Goal: Task Accomplishment & Management: Manage account settings

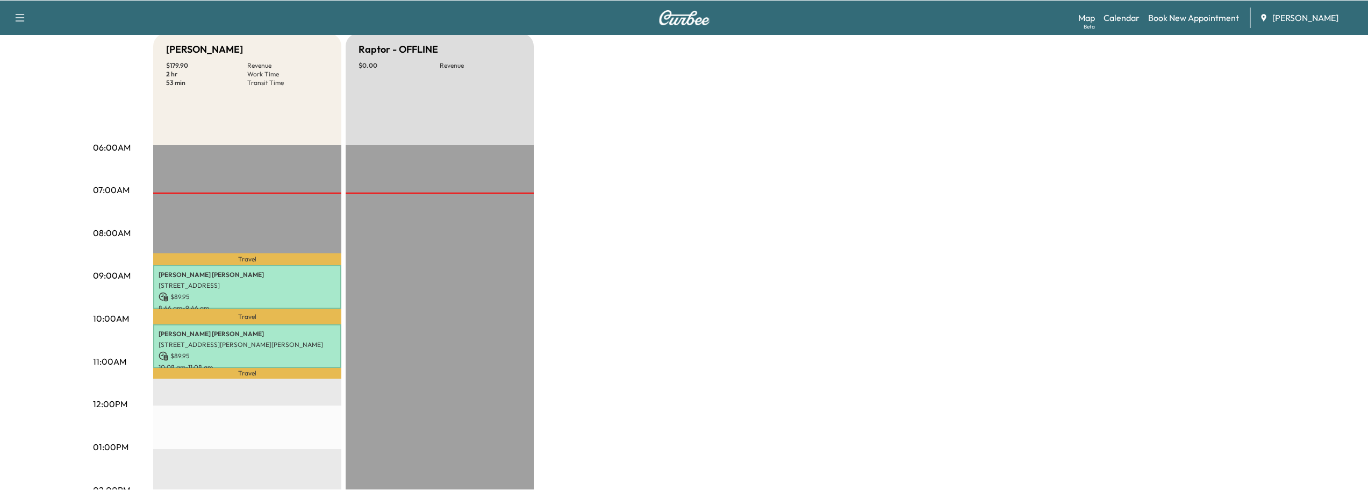
scroll to position [108, 0]
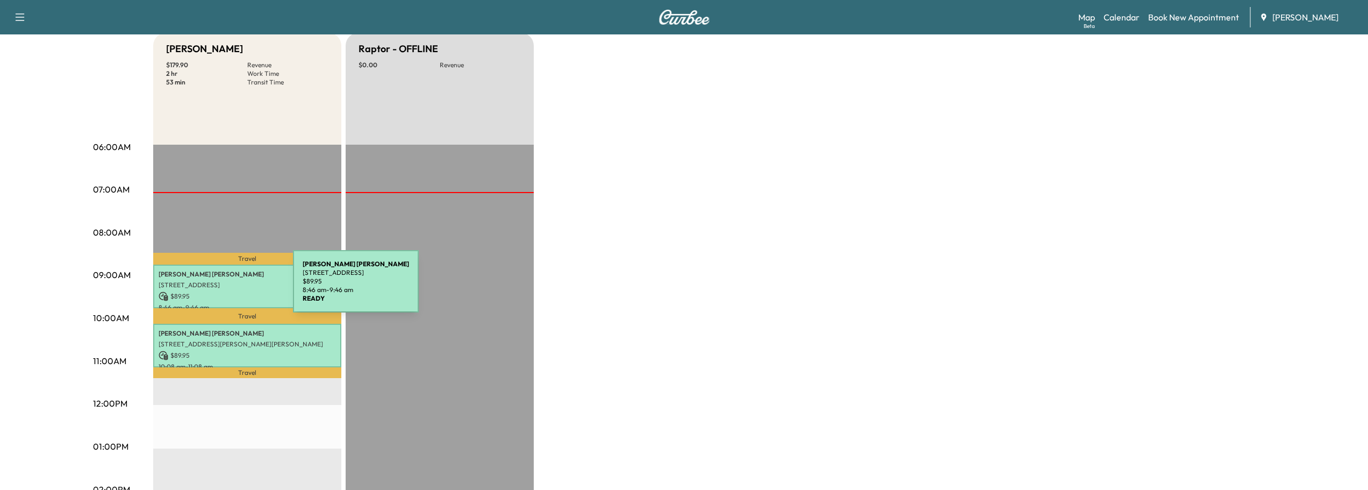
click at [212, 288] on p "[STREET_ADDRESS]" at bounding box center [247, 285] width 177 height 9
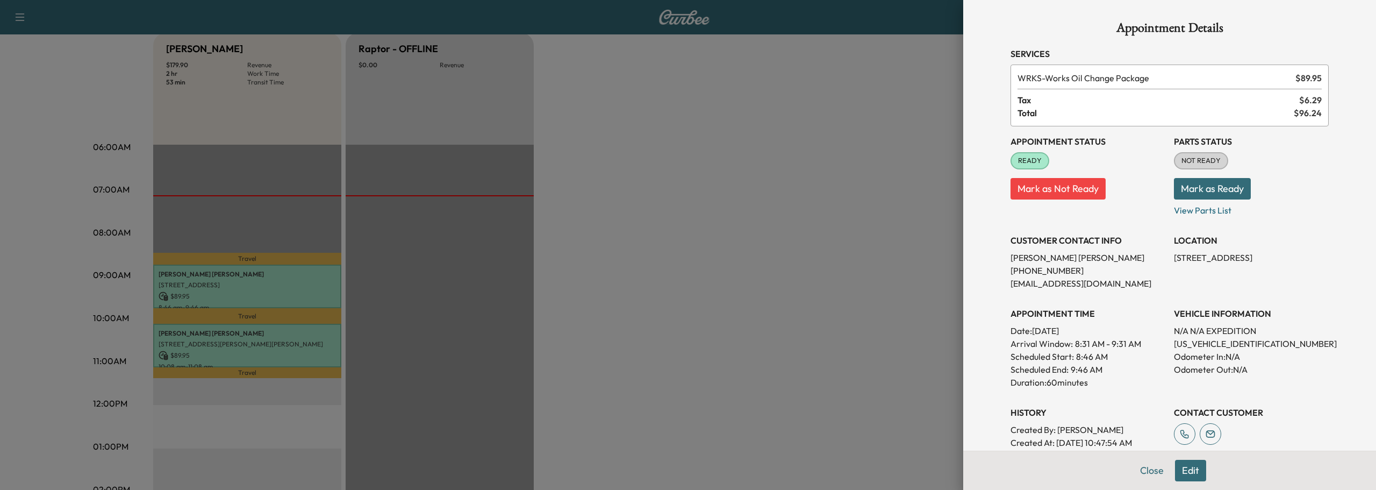
click at [1208, 187] on button "Mark as Ready" at bounding box center [1212, 189] width 77 height 22
click at [1142, 473] on button "Close" at bounding box center [1152, 471] width 38 height 22
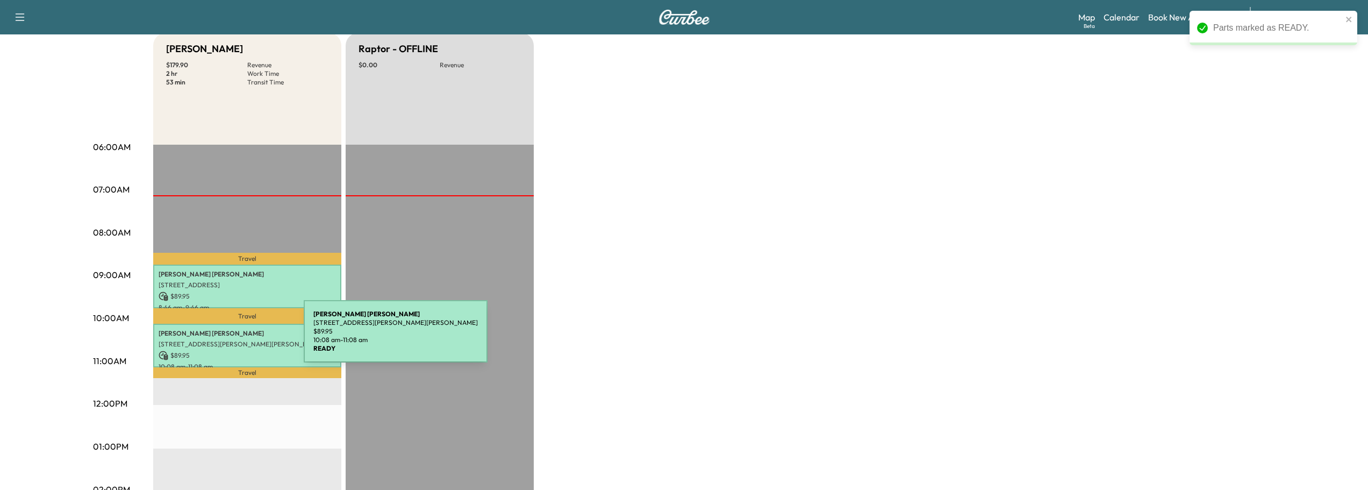
click at [231, 340] on p "[STREET_ADDRESS][PERSON_NAME][PERSON_NAME]" at bounding box center [247, 344] width 177 height 9
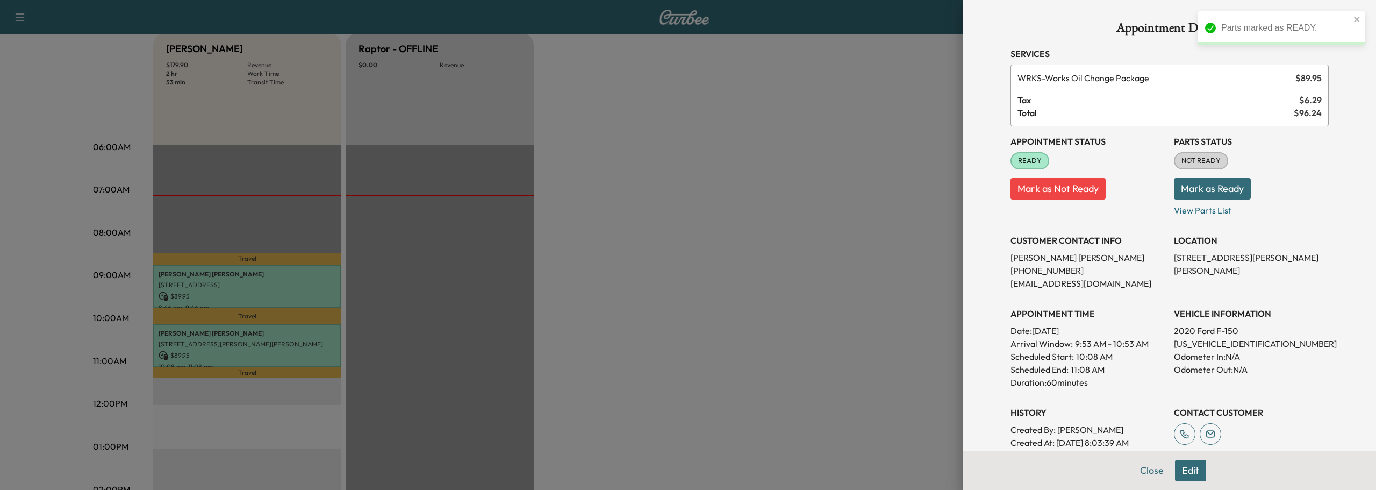
click at [1218, 190] on button "Mark as Ready" at bounding box center [1212, 189] width 77 height 22
click at [1138, 470] on button "Close" at bounding box center [1152, 471] width 38 height 22
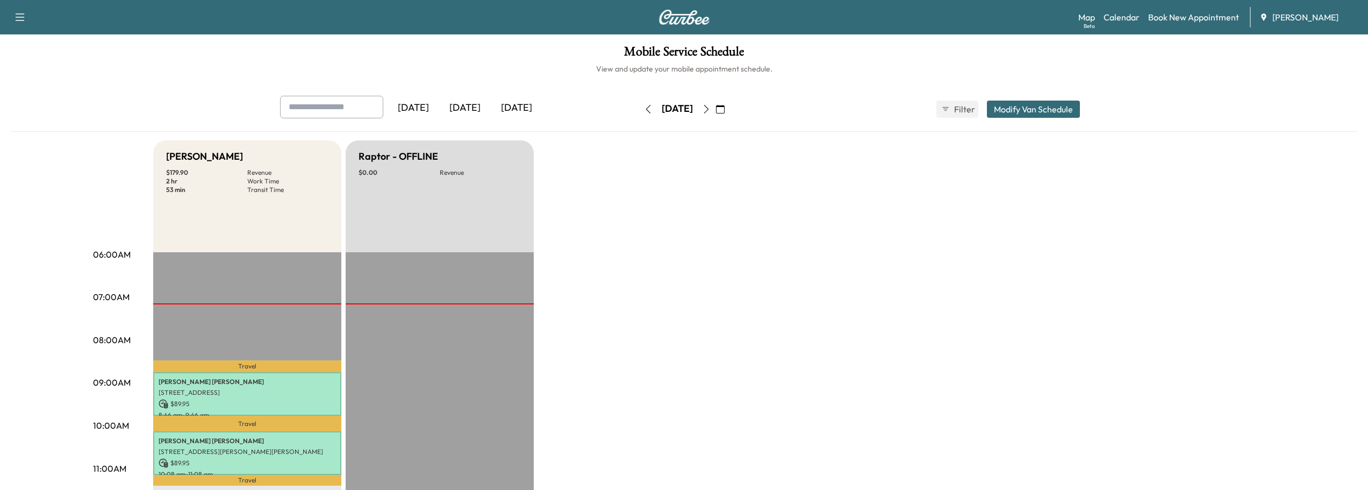
click at [725, 113] on icon "button" at bounding box center [720, 109] width 9 height 9
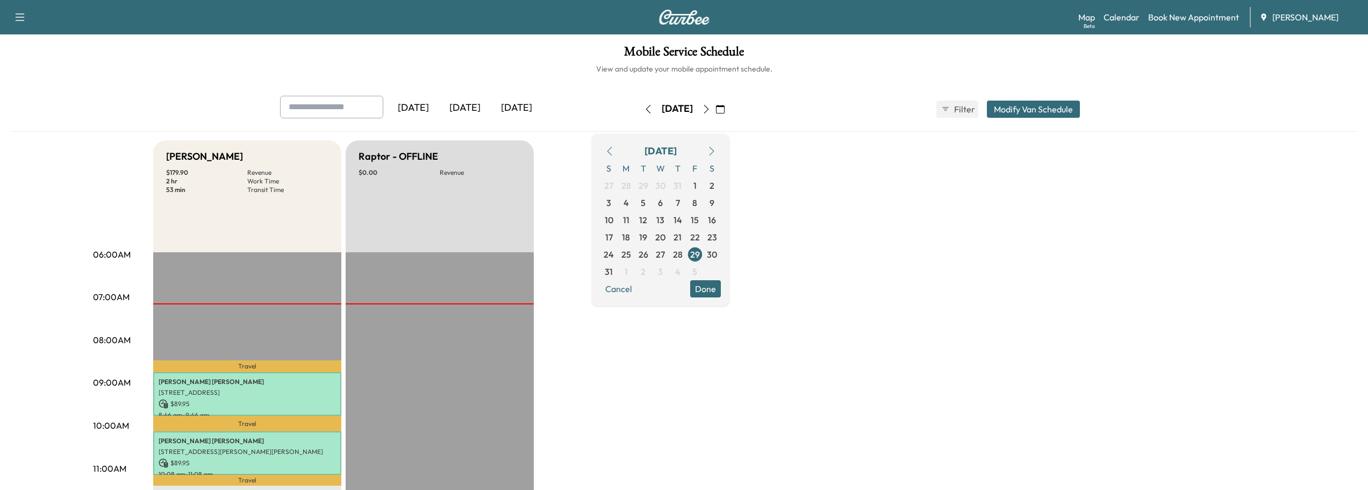
click at [714, 153] on icon "button" at bounding box center [711, 151] width 5 height 9
click at [628, 184] on span "1" at bounding box center [626, 185] width 3 height 13
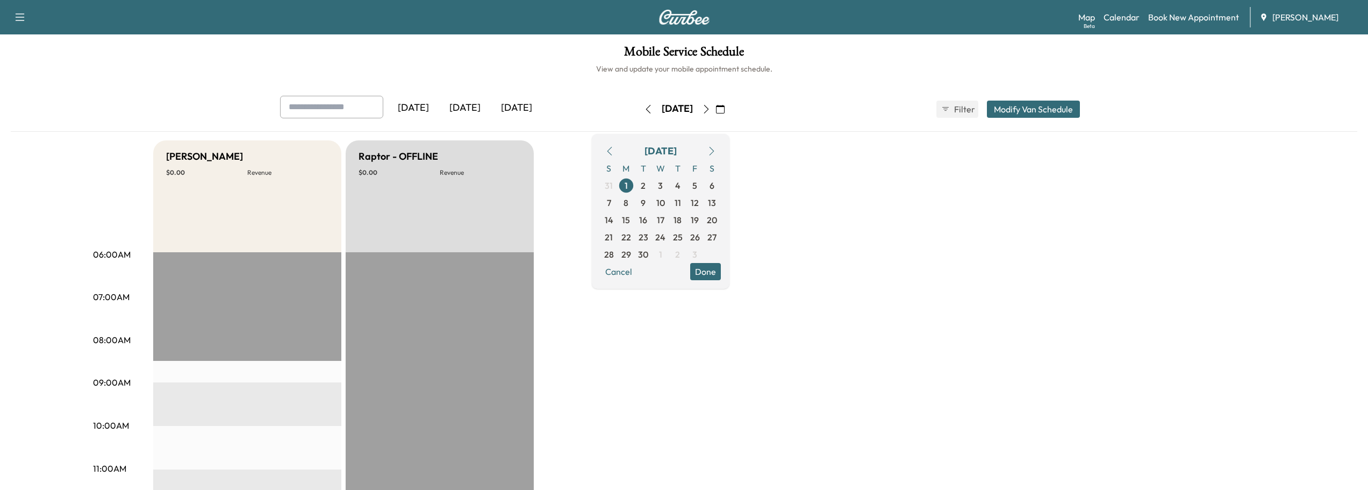
click at [614, 153] on icon "button" at bounding box center [609, 151] width 9 height 9
click at [700, 253] on span "29" at bounding box center [695, 254] width 10 height 13
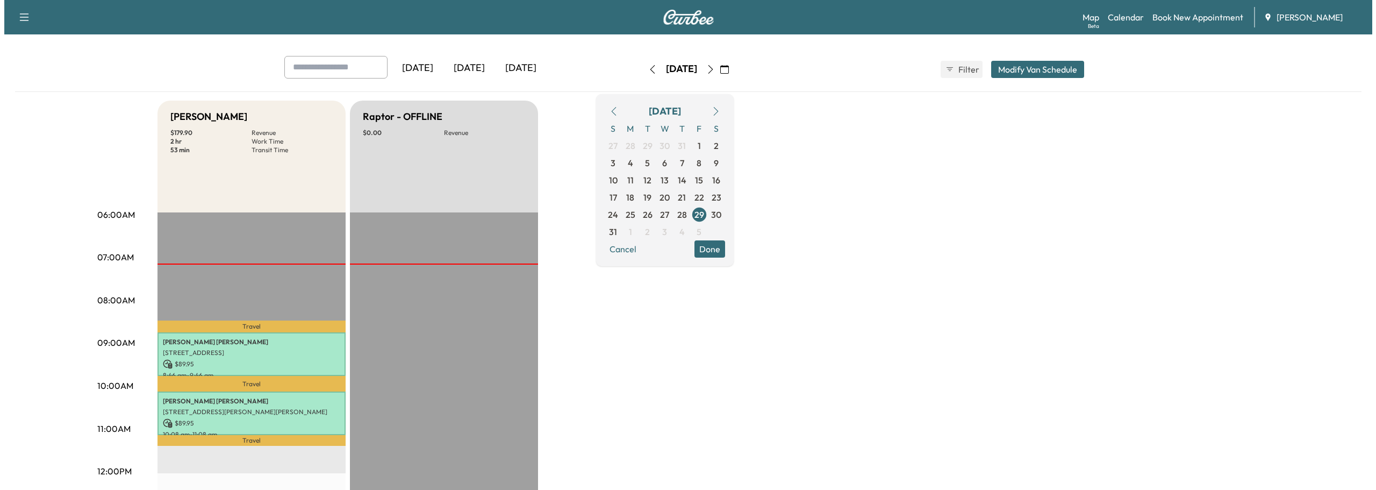
scroll to position [108, 0]
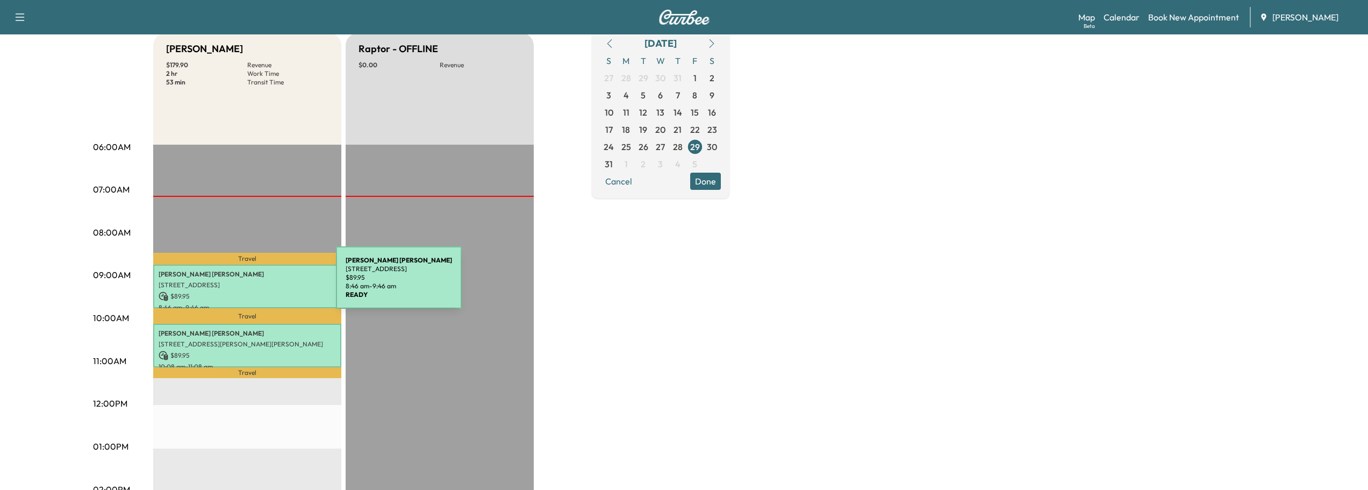
click at [197, 284] on p "[STREET_ADDRESS]" at bounding box center [247, 285] width 177 height 9
